Goal: Task Accomplishment & Management: Use online tool/utility

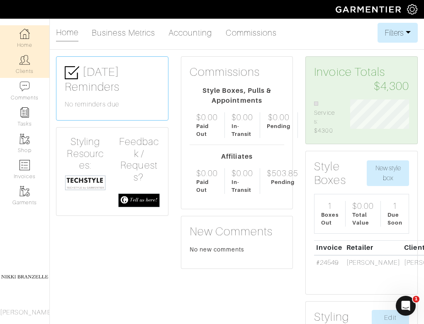
click at [19, 67] on link "Clients" at bounding box center [24, 64] width 49 height 26
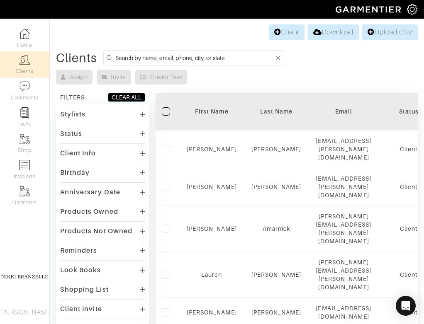
click at [173, 60] on input at bounding box center [194, 58] width 159 height 10
type input "abe"
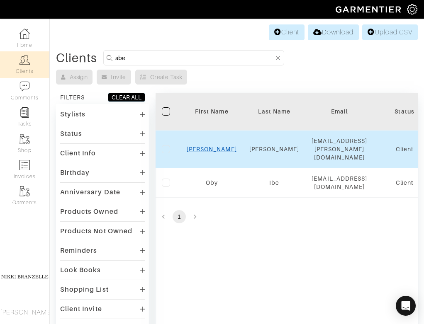
click at [213, 146] on link "Abe" at bounding box center [212, 149] width 50 height 7
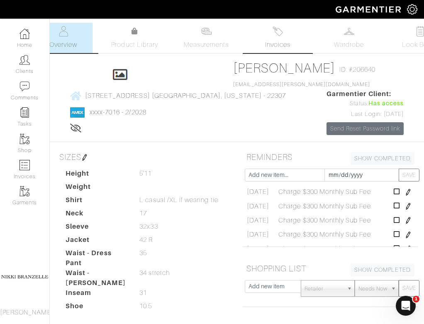
click at [289, 36] on link "Invoices" at bounding box center [277, 38] width 58 height 30
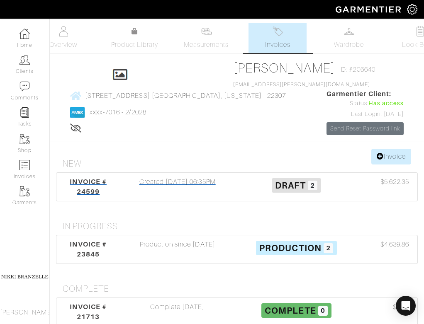
click at [148, 194] on div "Created [DATE] 06:35PM" at bounding box center [177, 187] width 119 height 20
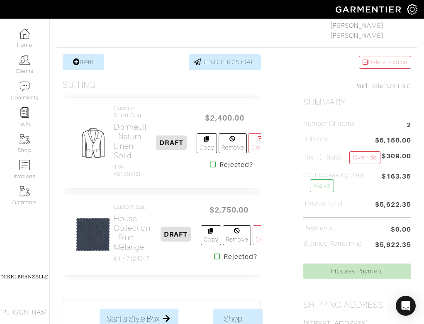
scroll to position [134, 0]
click at [119, 125] on h2 "Dormeuil - Natural Linen Solid" at bounding box center [130, 141] width 33 height 38
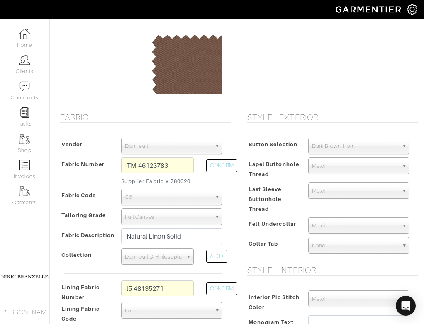
scroll to position [102, 0]
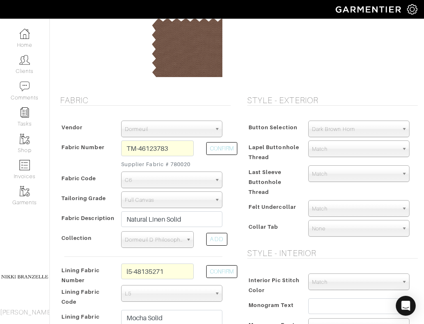
click at [146, 281] on div "l5-48135271" at bounding box center [157, 275] width 85 height 22
click at [146, 275] on input "l5-48135271" at bounding box center [157, 272] width 73 height 16
click at [167, 141] on input "TM-46123783" at bounding box center [157, 149] width 73 height 16
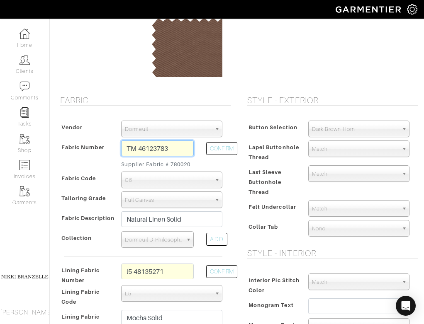
click at [167, 141] on input "TM-46123783" at bounding box center [157, 149] width 73 height 16
click at [85, 67] on div at bounding box center [100, 46] width 73 height 62
click at [183, 165] on small "Supplier Fabric # 780020" at bounding box center [157, 164] width 73 height 8
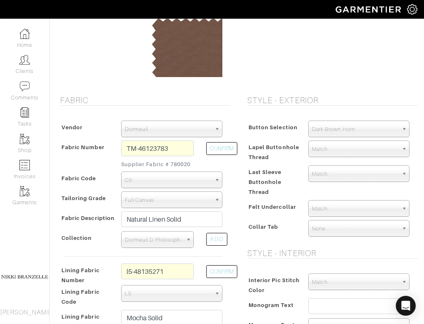
copy small "780020"
click at [147, 151] on input "TM-46123783" at bounding box center [157, 149] width 73 height 16
paste input "XD2-4915027"
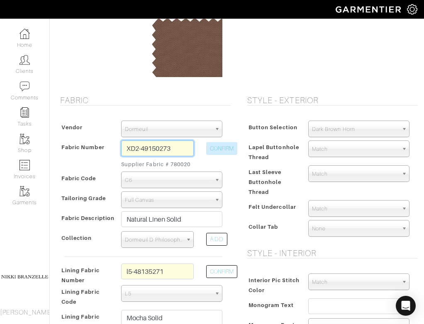
type input "XD2-49150273"
click at [230, 148] on button "CONFIRM" at bounding box center [221, 148] width 31 height 13
select select "998"
type input "Green Check"
select select
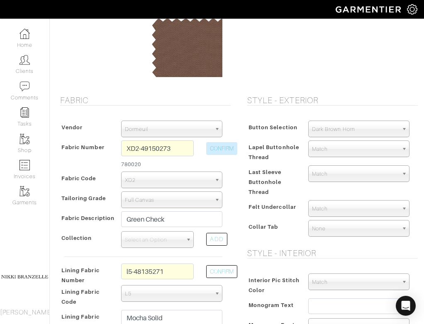
type input "4232.19"
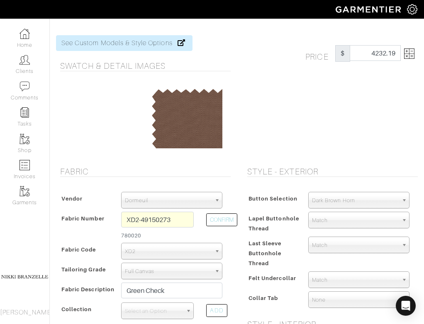
scroll to position [0, 0]
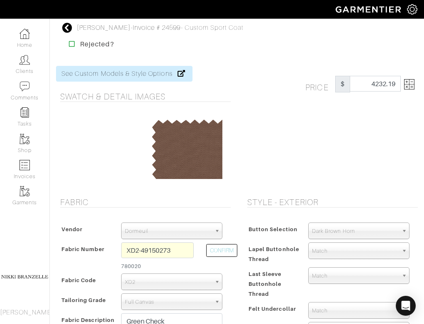
click at [415, 82] on div "Price $ 4232.19" at bounding box center [361, 84] width 125 height 17
click at [410, 82] on img at bounding box center [409, 84] width 10 height 10
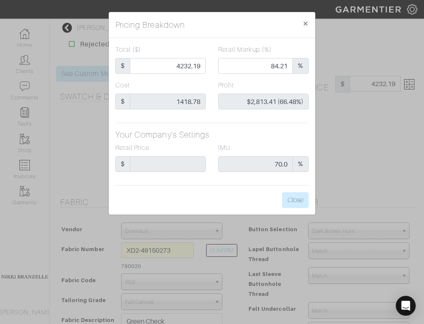
click at [226, 247] on div "Pricing Breakdown × Total ($) $ 4232.19 Retail Markup (%) 84.21 % Cost $ 1418.7…" at bounding box center [212, 162] width 424 height 324
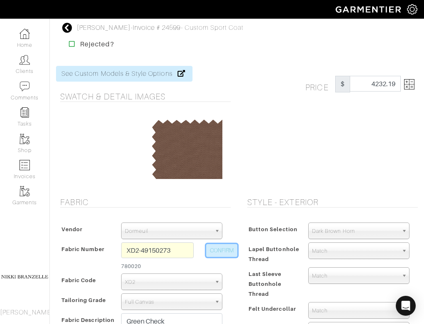
click at [228, 251] on button "CONFIRM" at bounding box center [221, 250] width 31 height 13
select select
click at [408, 81] on img at bounding box center [409, 84] width 10 height 10
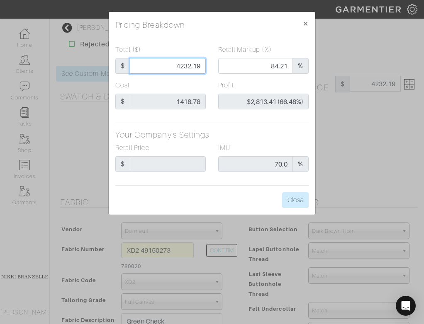
drag, startPoint x: 164, startPoint y: 66, endPoint x: 311, endPoint y: 66, distance: 147.6
click at [311, 66] on div "Total ($) $ 4232.19 Retail Markup (%) 84.21 %" at bounding box center [212, 63] width 206 height 36
type input "2"
type input "0.00"
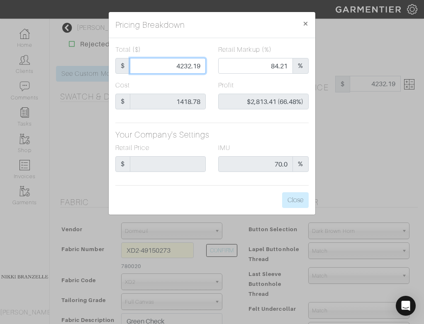
type input "-$1,416.78 (-70839.00%)"
type input "26"
type input "-$1,392.78 (-5356.85%)"
type input "265"
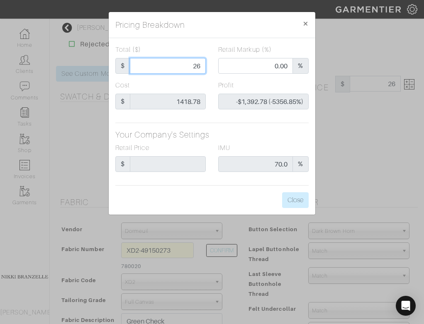
type input "265"
type input "-$1,153.78 (-435.39%)"
type input "2650"
type input "75.17"
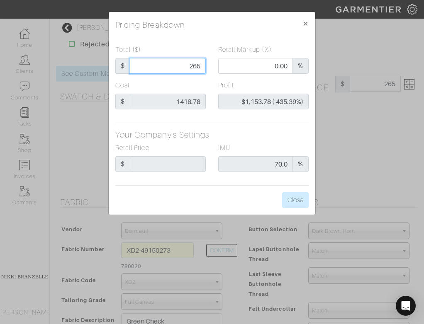
type input "$1,231.22 (46.46%)"
type input "2650"
type input "2650.00"
click at [281, 139] on h5 "Your Company's Settings" at bounding box center [211, 135] width 193 height 10
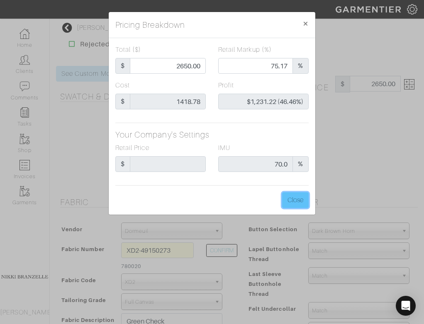
click at [297, 199] on button "Close" at bounding box center [295, 200] width 27 height 16
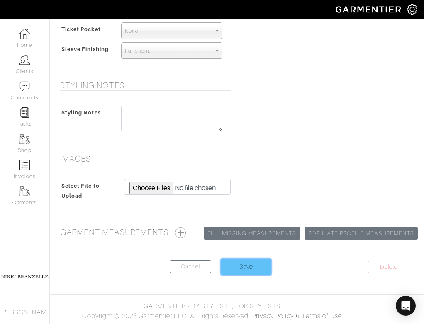
click at [238, 272] on input "Save" at bounding box center [246, 267] width 50 height 16
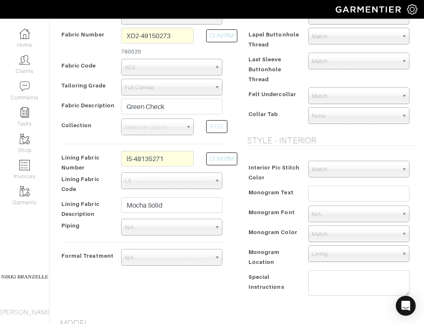
scroll to position [214, 0]
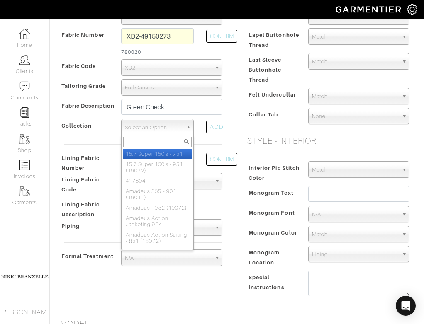
click at [156, 130] on span "Select an Option" at bounding box center [154, 127] width 58 height 17
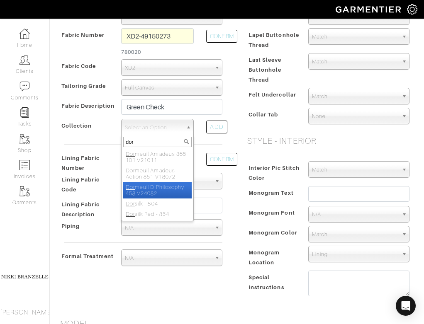
type input "dor"
click at [154, 189] on li "Dor meuil D Philosophy 458 V24082" at bounding box center [157, 190] width 69 height 17
select select "974"
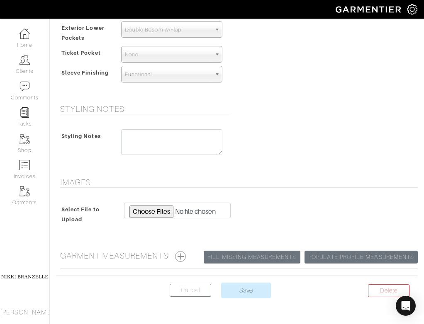
scroll to position [645, 0]
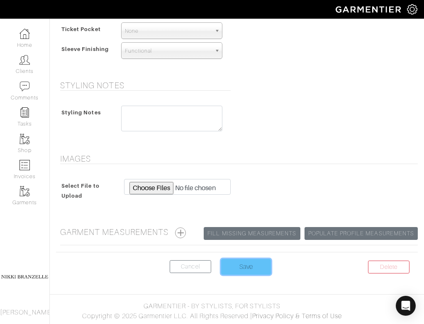
click at [243, 267] on input "Save" at bounding box center [246, 267] width 50 height 16
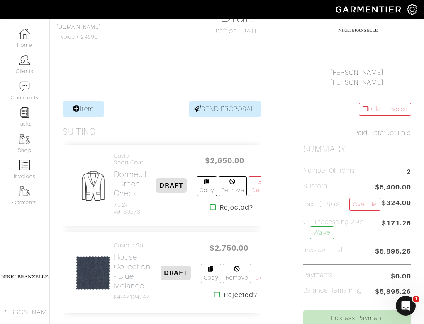
scroll to position [90, 0]
